Goal: Check status: Check status

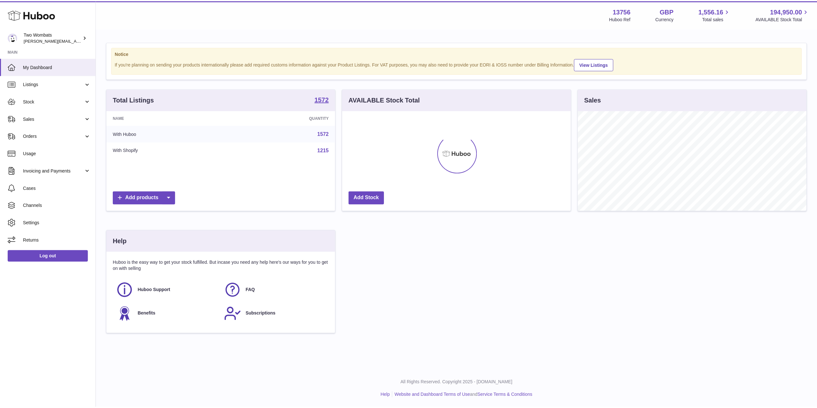
scroll to position [321361, 321233]
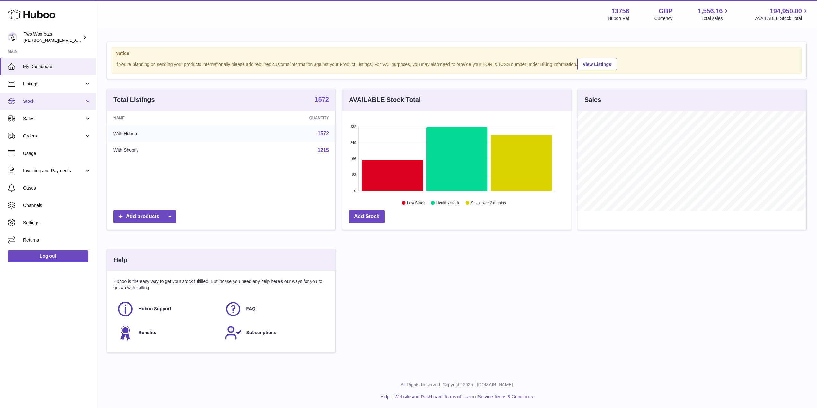
click at [88, 106] on link "Stock" at bounding box center [48, 101] width 96 height 17
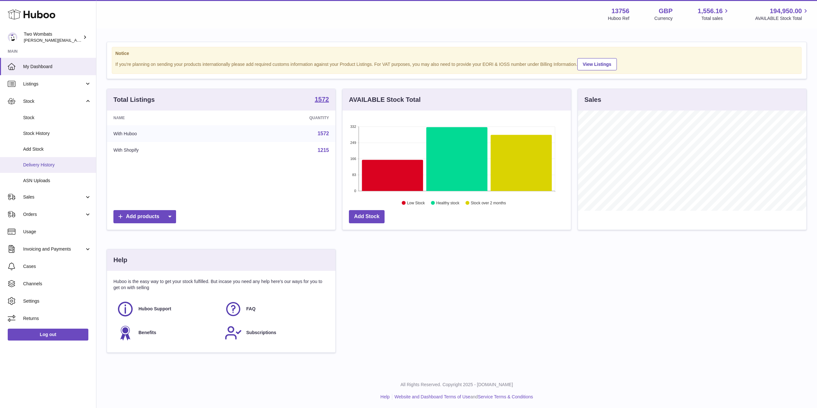
click at [79, 165] on span "Delivery History" at bounding box center [57, 165] width 68 height 6
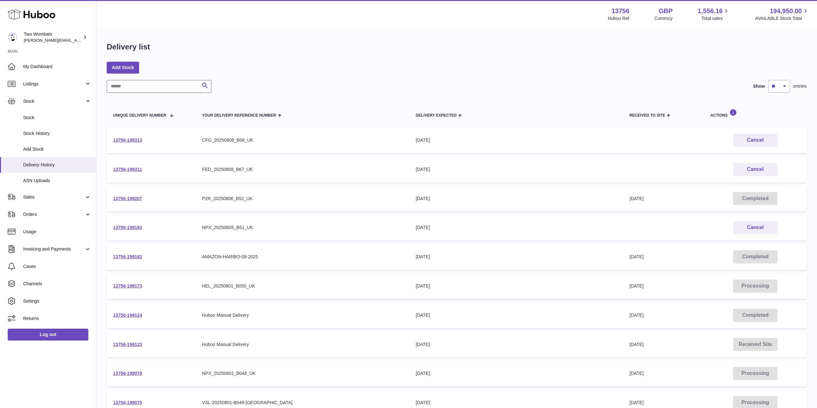
click at [138, 87] on input "text" at bounding box center [159, 86] width 105 height 13
paste input "**********"
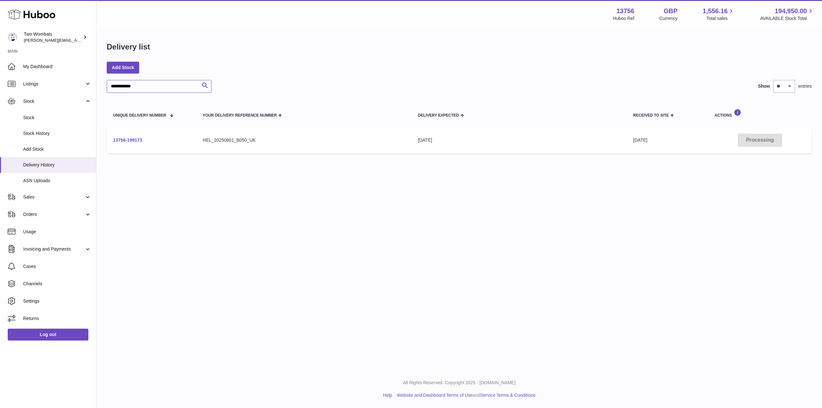
type input "**********"
click at [130, 140] on link "13756-199173" at bounding box center [127, 140] width 29 height 5
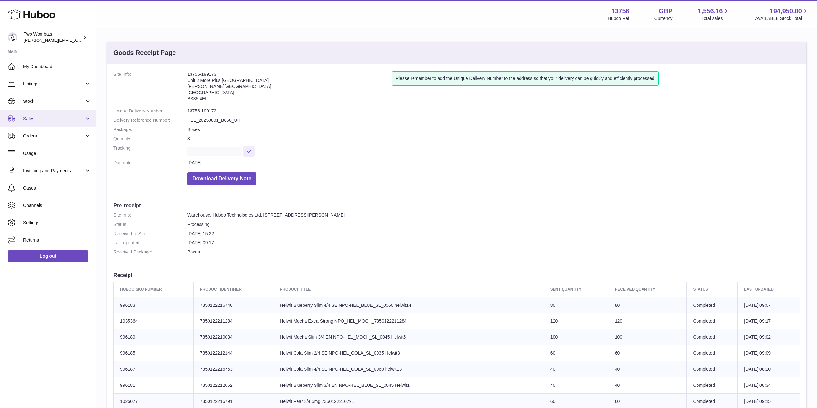
click at [86, 124] on link "Sales" at bounding box center [48, 118] width 96 height 17
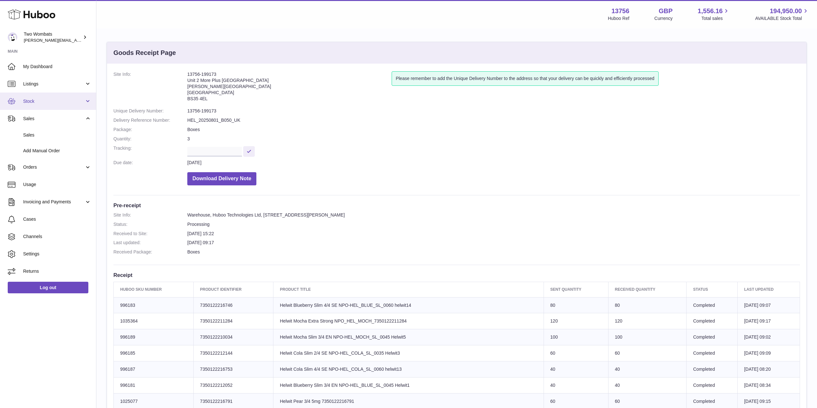
click at [88, 98] on link "Stock" at bounding box center [48, 101] width 96 height 17
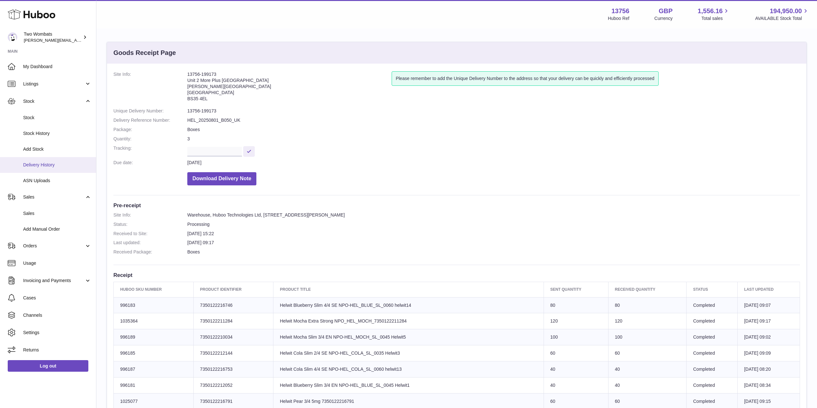
click at [57, 167] on span "Delivery History" at bounding box center [57, 165] width 68 height 6
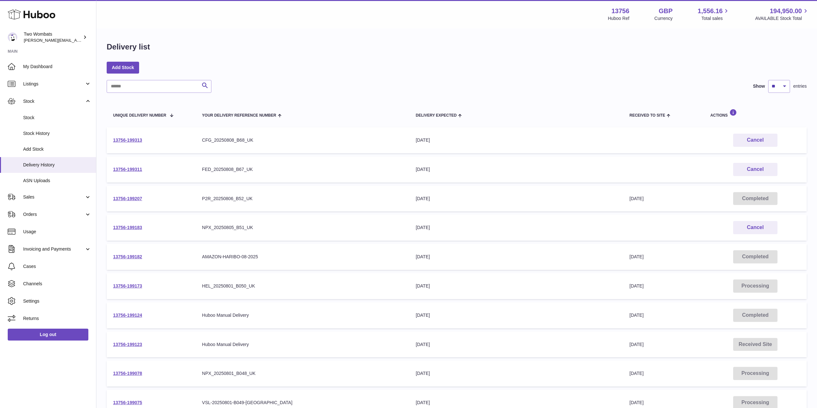
click at [130, 145] on td "13756-199313" at bounding box center [151, 140] width 89 height 26
click at [128, 144] on td "13756-199313" at bounding box center [151, 140] width 89 height 26
click at [129, 141] on link "13756-199313" at bounding box center [127, 140] width 29 height 5
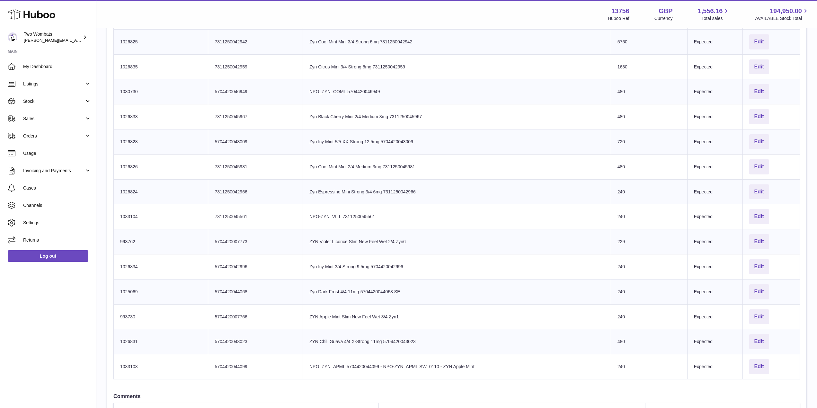
scroll to position [177, 0]
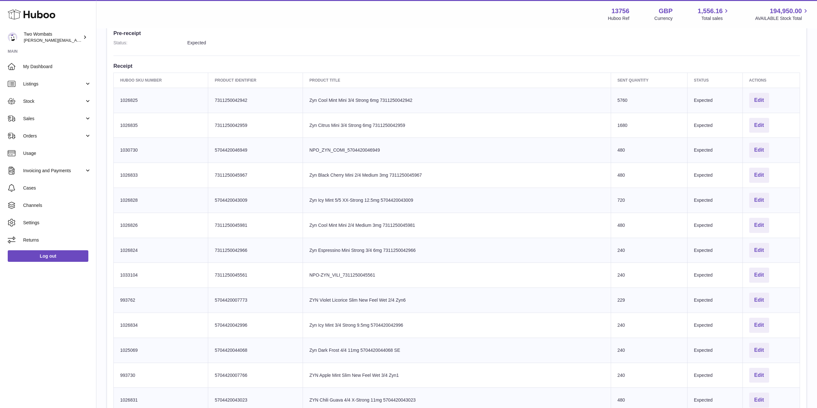
drag, startPoint x: 780, startPoint y: 276, endPoint x: 118, endPoint y: 96, distance: 685.7
click at [118, 96] on tbody "Huboo SKU Number 1026825 Client Identifier 7311250042942 Product title Zyn Cool…" at bounding box center [457, 263] width 687 height 350
copy tbody "1026825 Client Identifier 7311250042942 Product title Zyn Cool Mint Mini 3/4 St…"
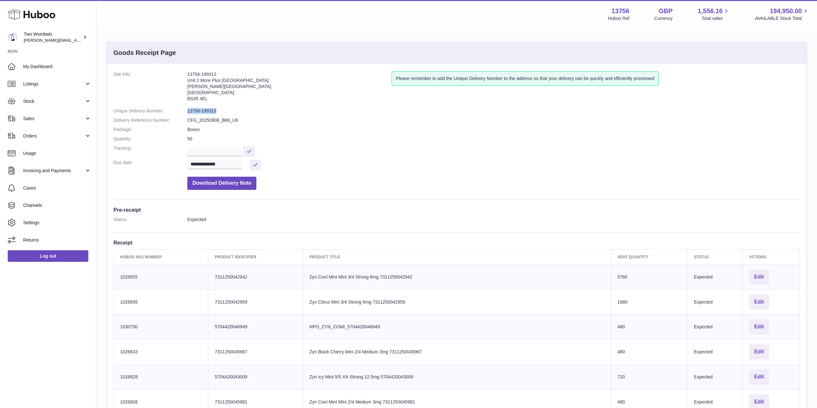
drag, startPoint x: 217, startPoint y: 111, endPoint x: 182, endPoint y: 111, distance: 35.4
click at [182, 111] on dl "**********" at bounding box center [456, 132] width 687 height 122
copy dl "13756-199313"
drag, startPoint x: 238, startPoint y: 119, endPoint x: 185, endPoint y: 121, distance: 53.1
click at [185, 121] on dl "**********" at bounding box center [456, 132] width 687 height 122
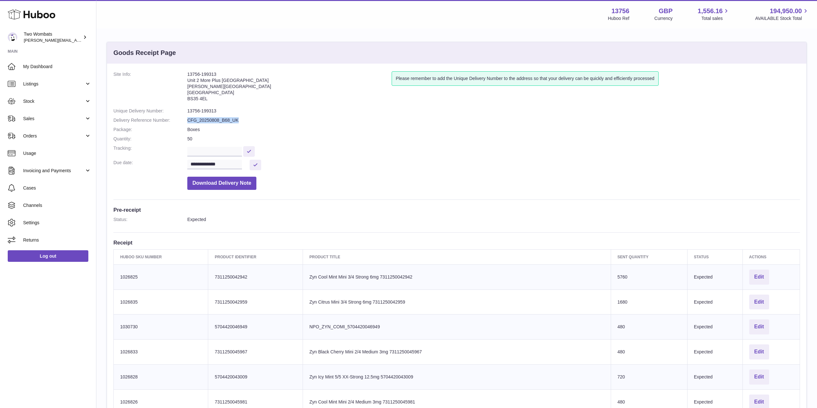
copy dl "CFG_20250808_B68_UK"
